Goal: Find specific page/section: Find specific page/section

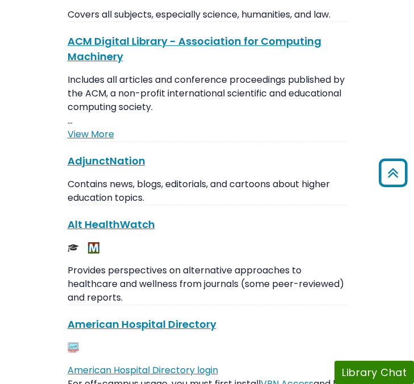
scroll to position [128, 0]
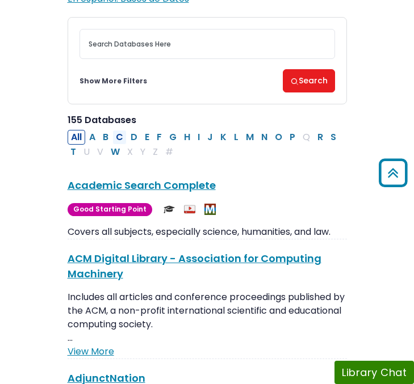
click at [120, 138] on button "C" at bounding box center [119, 137] width 14 height 15
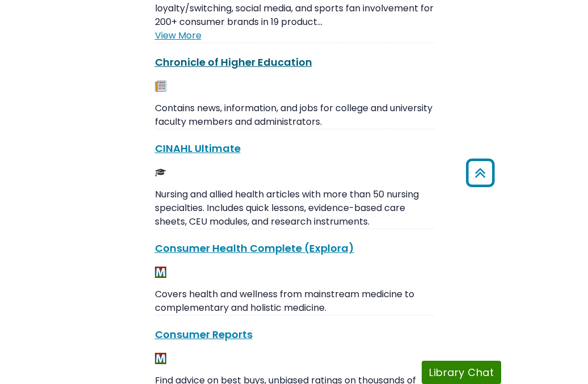
scroll to position [346, 0]
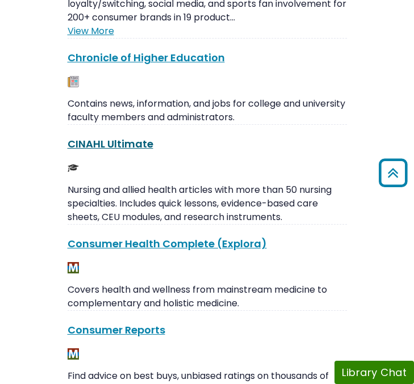
click at [126, 143] on link "CINAHL Ultimate This link opens in a new window" at bounding box center [111, 144] width 86 height 14
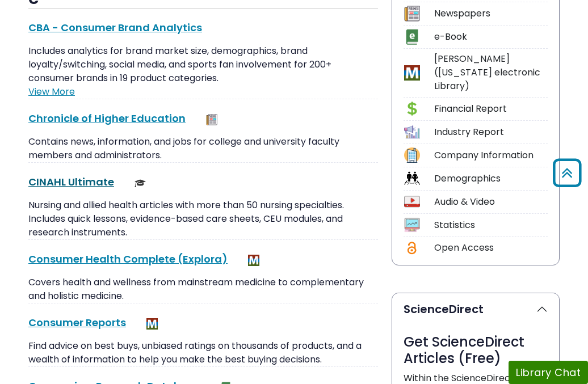
click at [89, 184] on link "CINAHL Ultimate This link opens in a new window" at bounding box center [71, 182] width 86 height 14
click at [87, 184] on link "CINAHL Ultimate This link opens in a new window" at bounding box center [71, 182] width 86 height 14
click at [77, 182] on link "CINAHL Ultimate This link opens in a new window" at bounding box center [71, 182] width 86 height 14
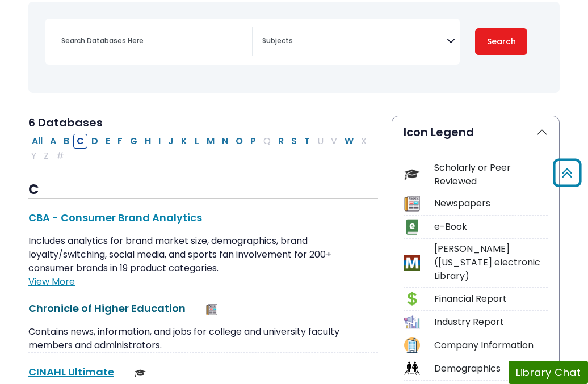
scroll to position [0, 0]
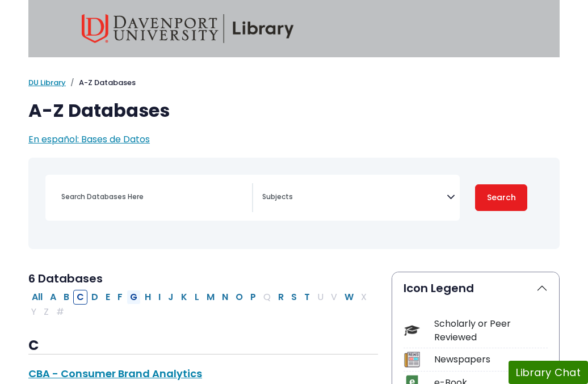
click at [134, 299] on button "G" at bounding box center [134, 297] width 14 height 15
select select "Database Subject Filter"
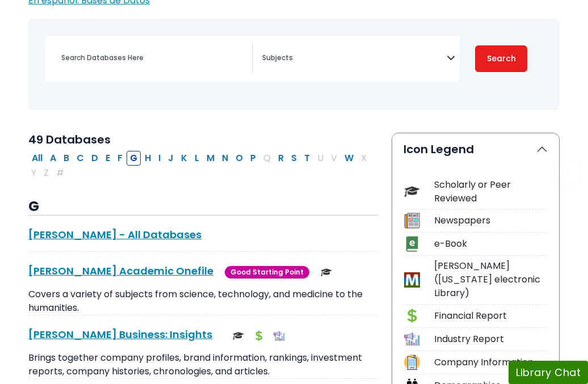
scroll to position [141, 0]
